Goal: Task Accomplishment & Management: Manage account settings

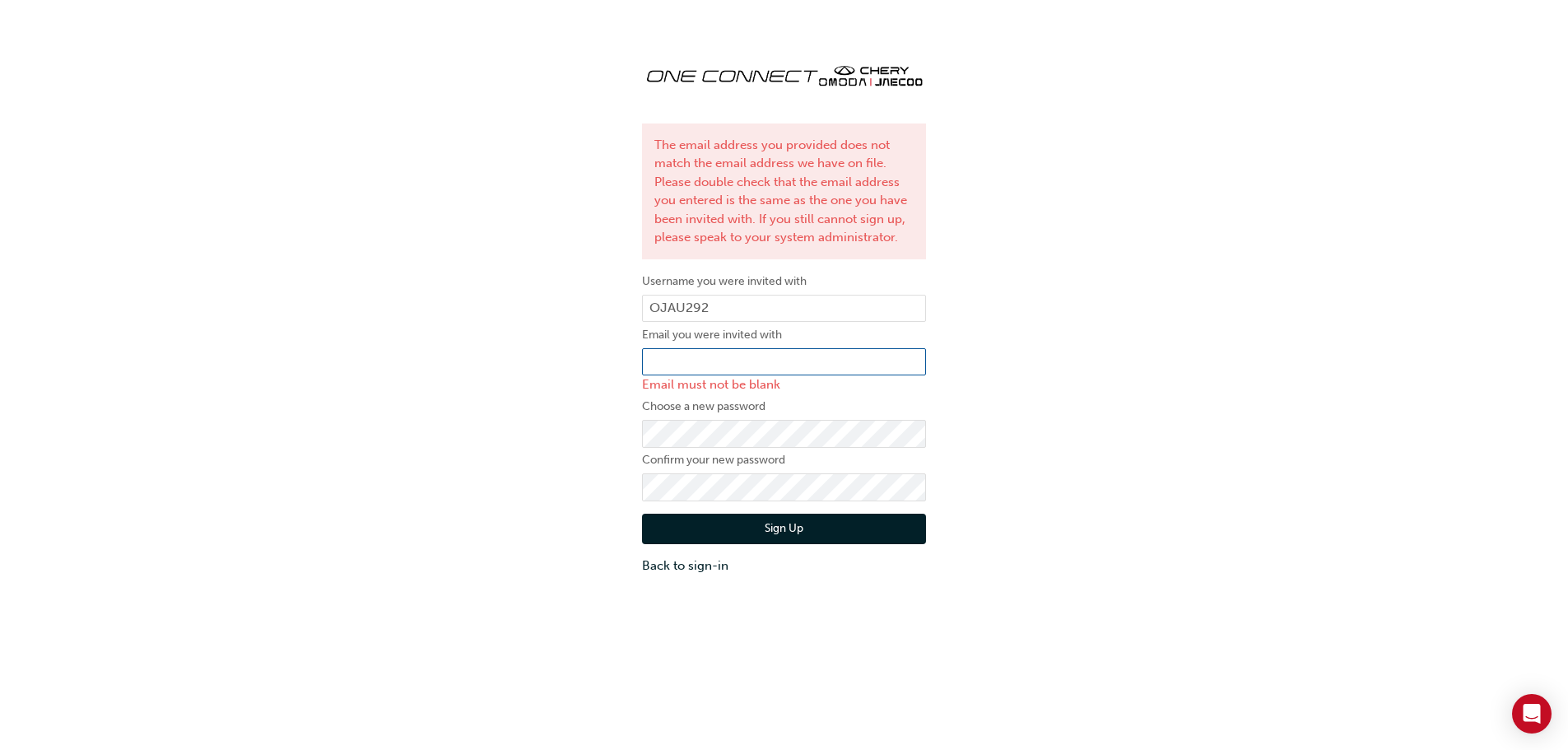
click at [753, 370] on input "email" at bounding box center [784, 362] width 284 height 28
click at [983, 431] on div "The email address you provided does not match the email address we have on file…" at bounding box center [784, 312] width 1568 height 551
click at [771, 308] on input "OJAU292" at bounding box center [784, 308] width 284 height 28
click at [740, 364] on input "email" at bounding box center [784, 362] width 284 height 28
click at [1120, 418] on div "The email address you provided does not match the email address we have on file…" at bounding box center [784, 312] width 1568 height 551
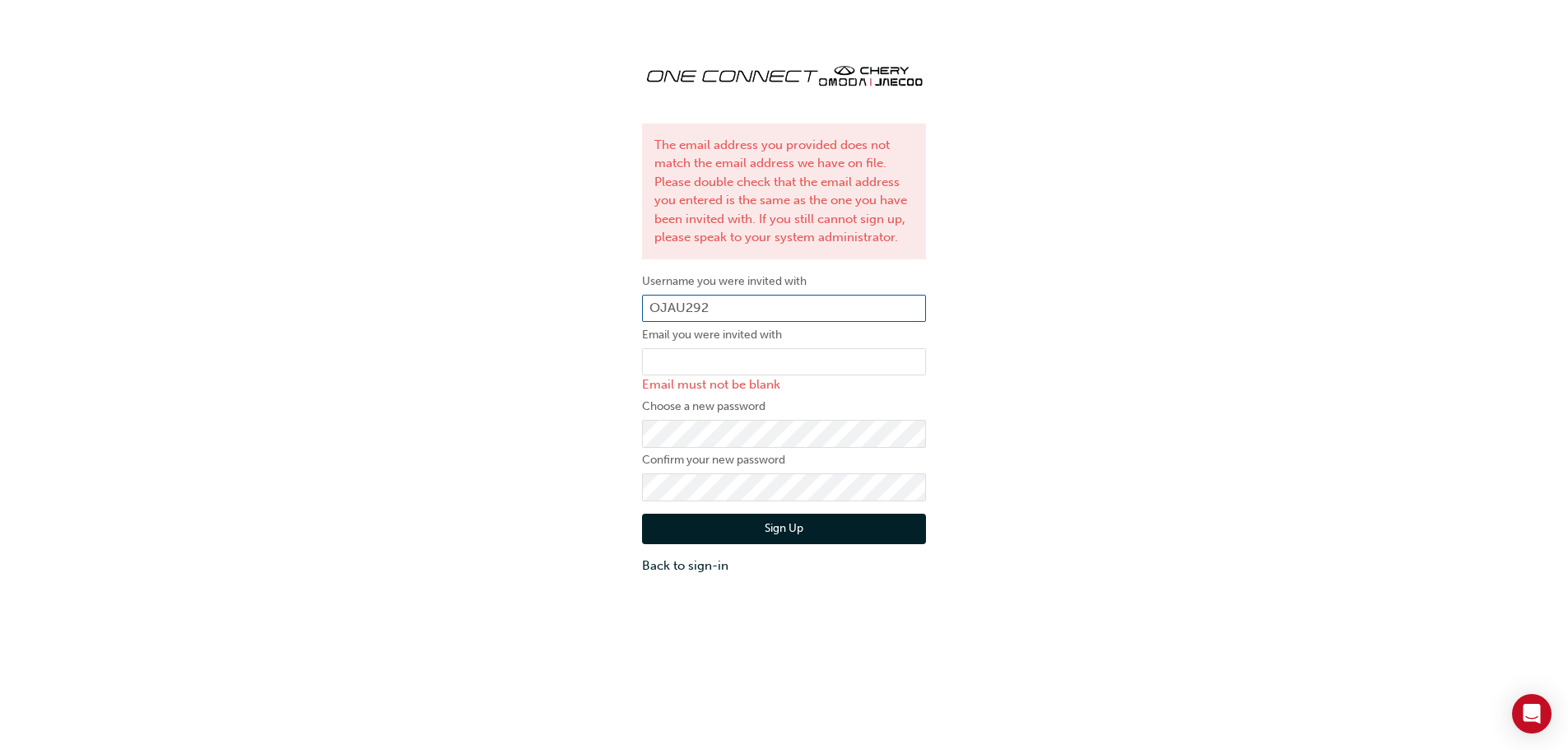
click at [747, 309] on input "OJAU292" at bounding box center [784, 308] width 284 height 28
click at [709, 567] on link "Back to sign-in" at bounding box center [784, 567] width 284 height 19
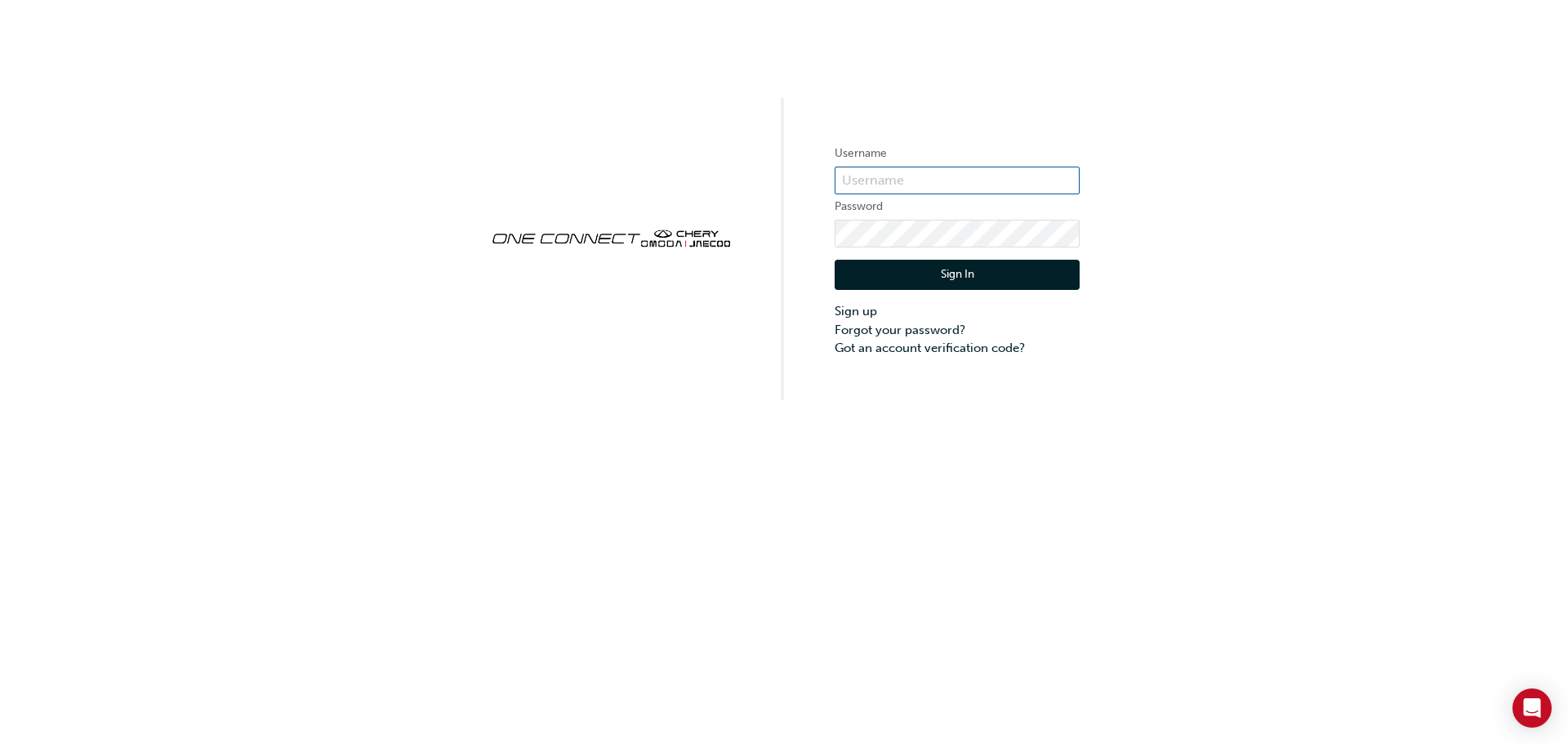
type input "OJAU292"
click at [932, 268] on button "Sign In" at bounding box center [957, 275] width 245 height 31
